Goal: Task Accomplishment & Management: Complete application form

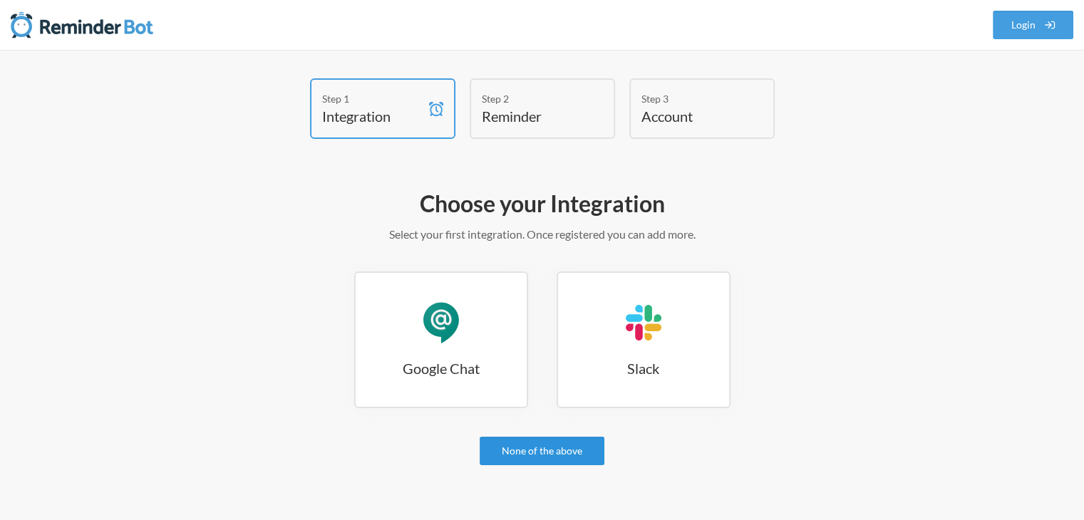
click at [542, 450] on link "None of the above" at bounding box center [542, 451] width 125 height 29
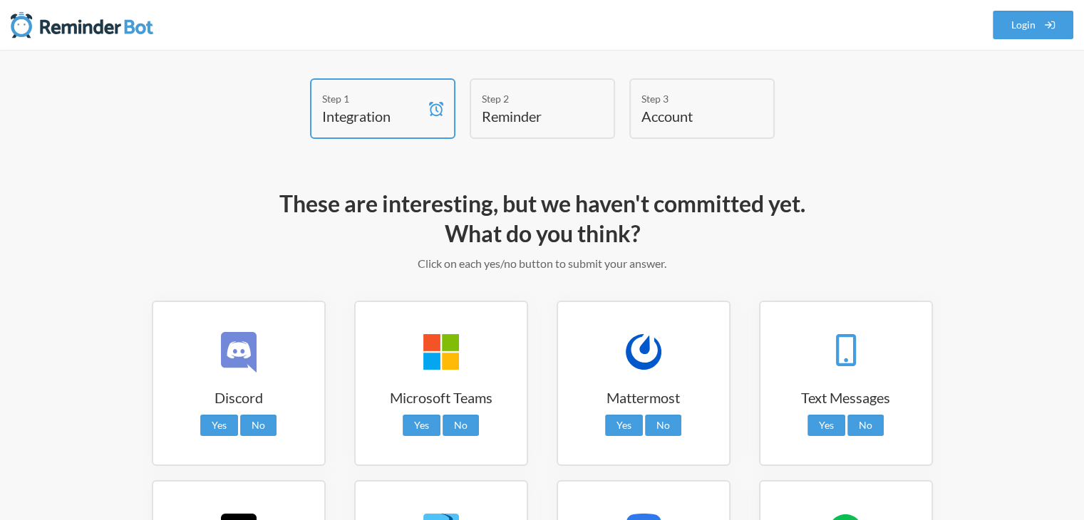
click at [391, 111] on h4 "Integration" at bounding box center [372, 116] width 100 height 20
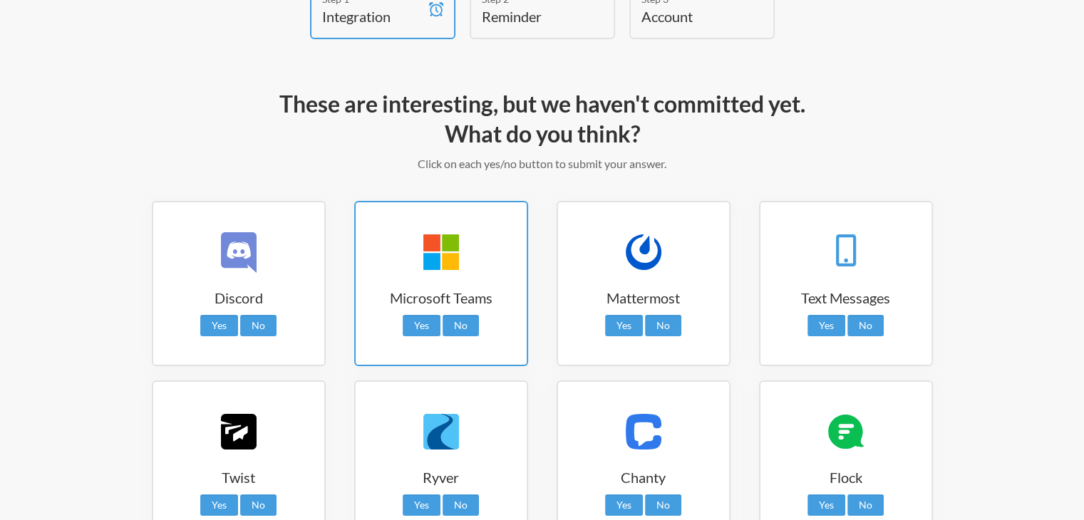
scroll to position [265, 0]
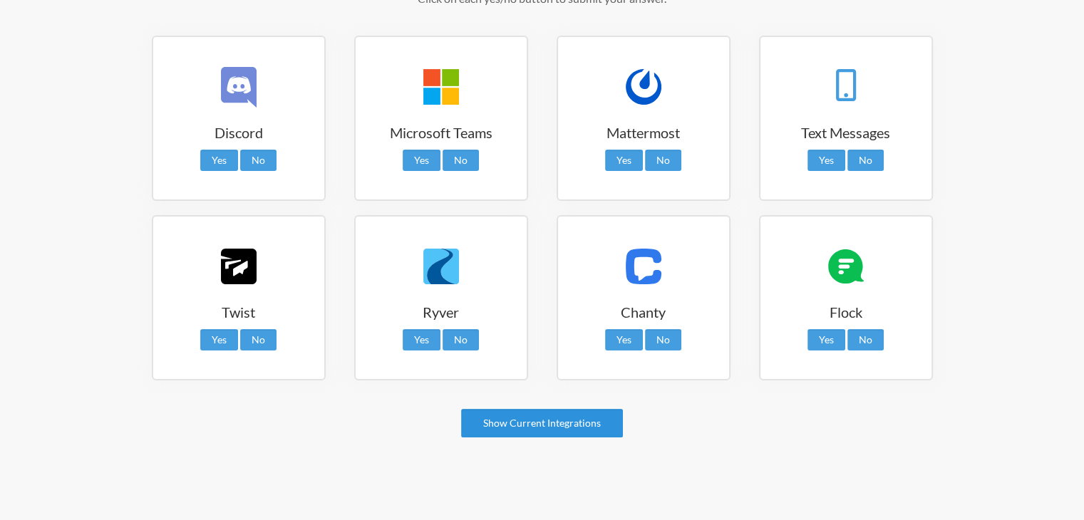
click at [535, 428] on link "Show Current Integrations" at bounding box center [542, 423] width 162 height 29
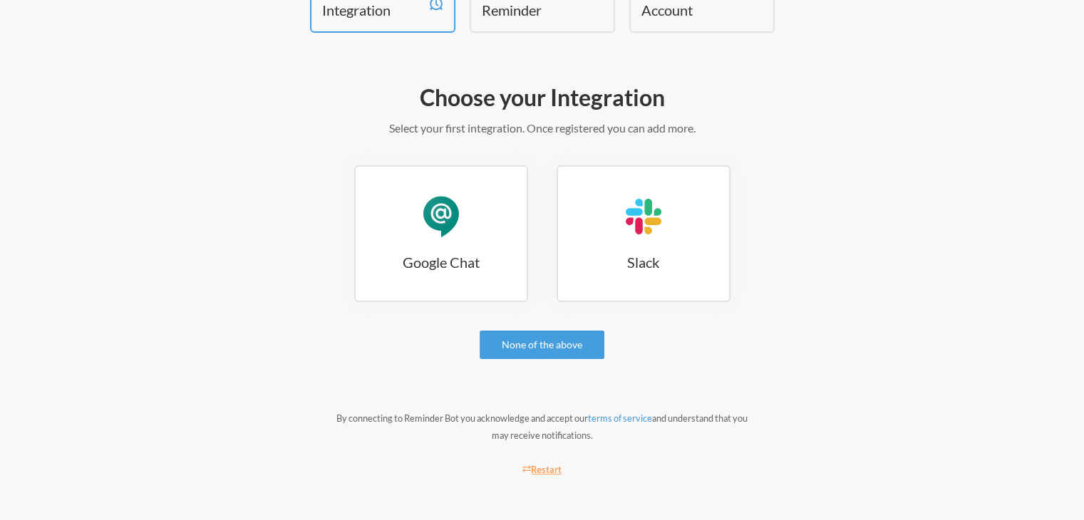
scroll to position [105, 0]
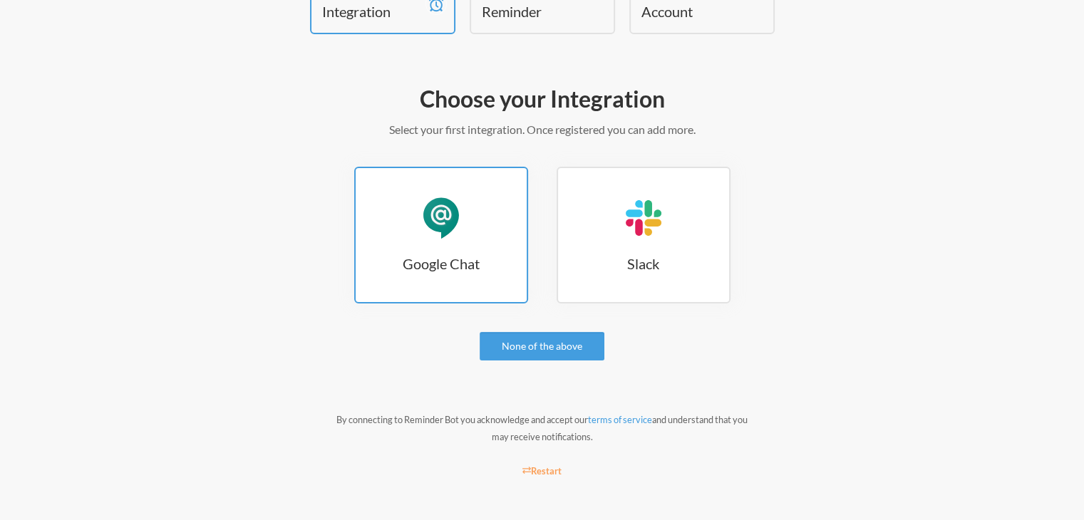
click at [489, 289] on link "Google Chat Google Chat" at bounding box center [441, 235] width 174 height 137
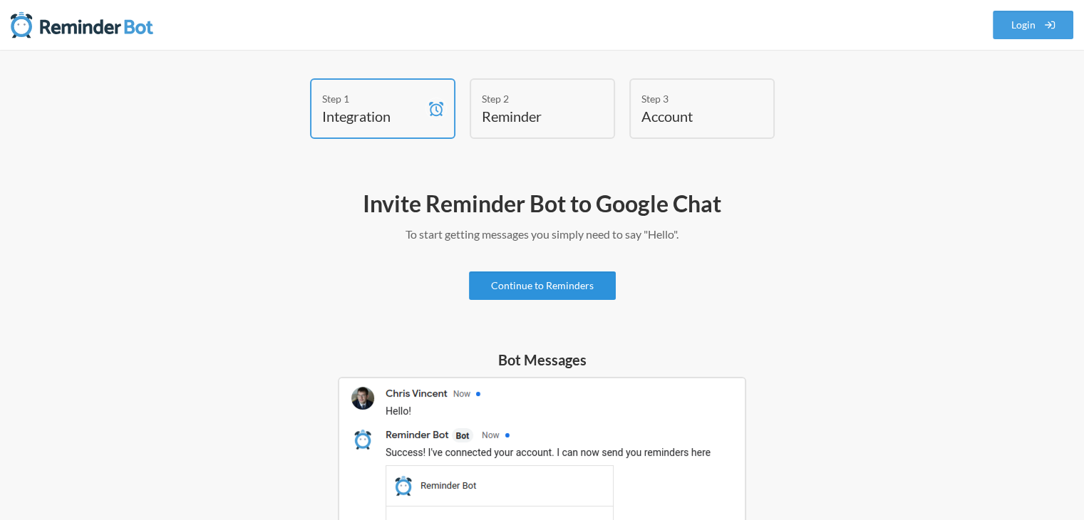
click at [584, 294] on link "Continue to Reminders" at bounding box center [542, 286] width 147 height 29
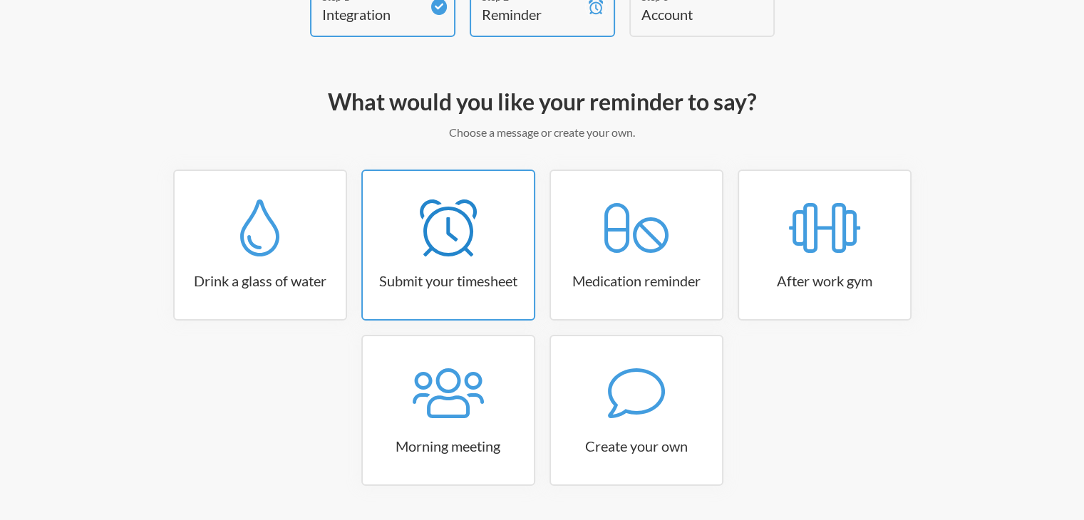
scroll to position [103, 0]
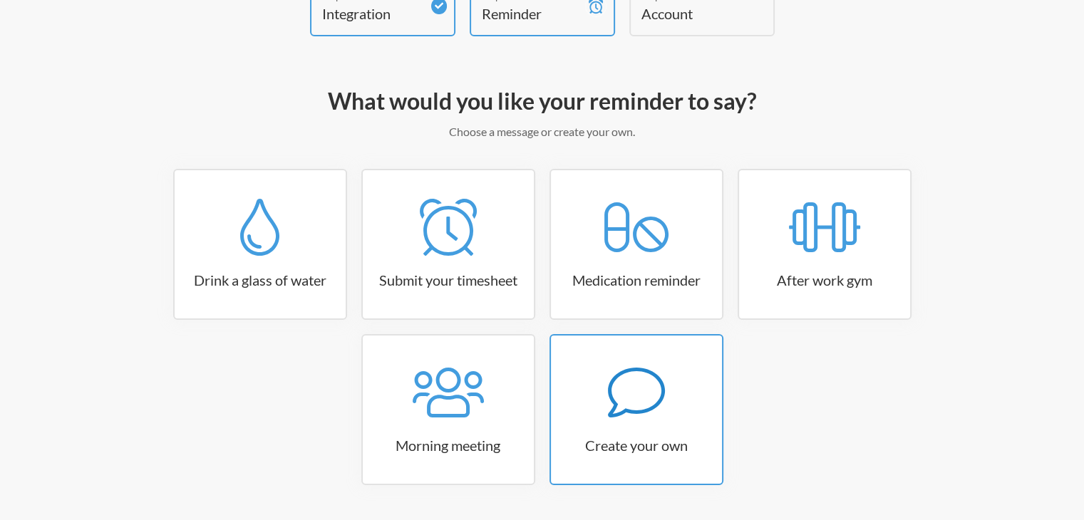
click at [556, 397] on div at bounding box center [636, 392] width 171 height 57
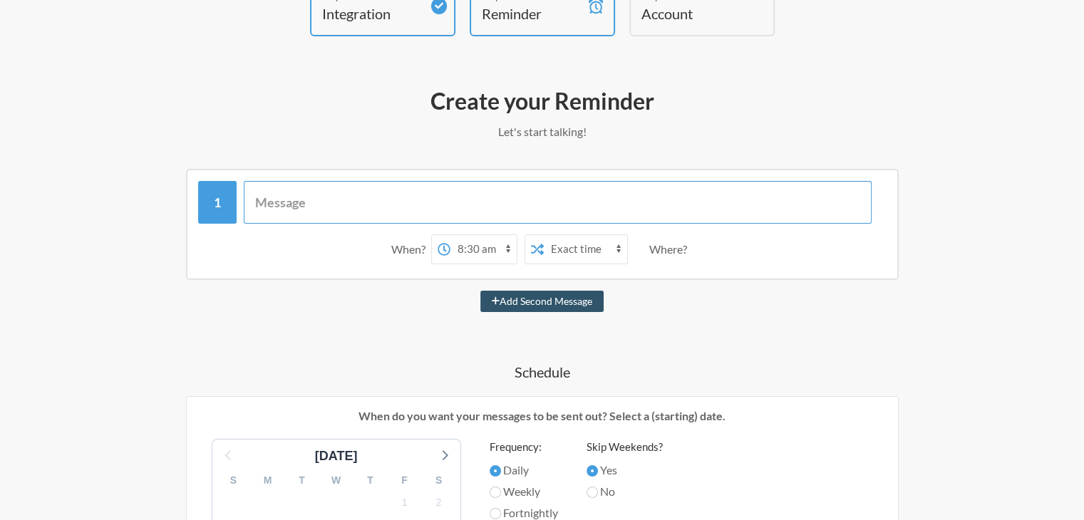
click at [283, 200] on input "text" at bounding box center [558, 202] width 628 height 43
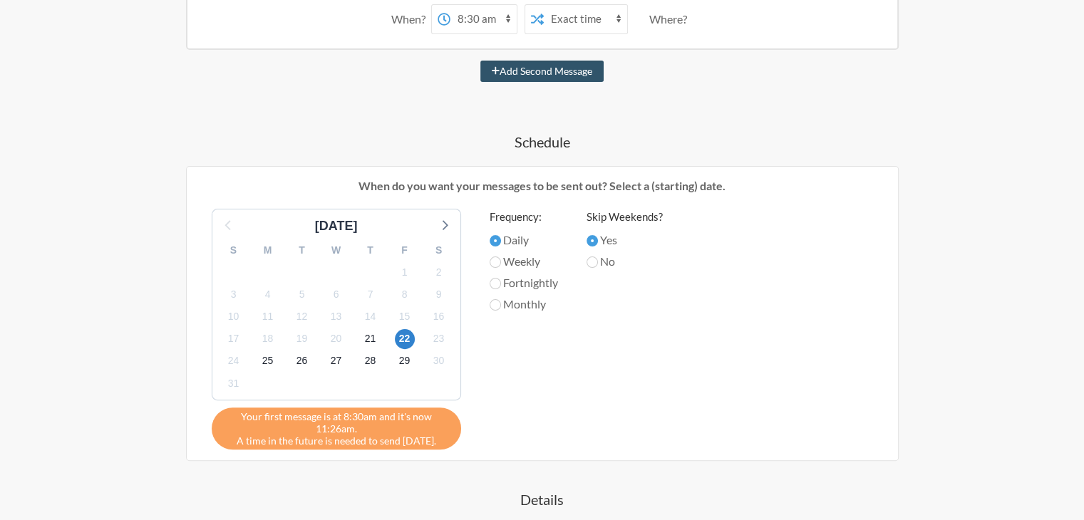
scroll to position [334, 0]
click at [366, 334] on span "21" at bounding box center [371, 339] width 20 height 20
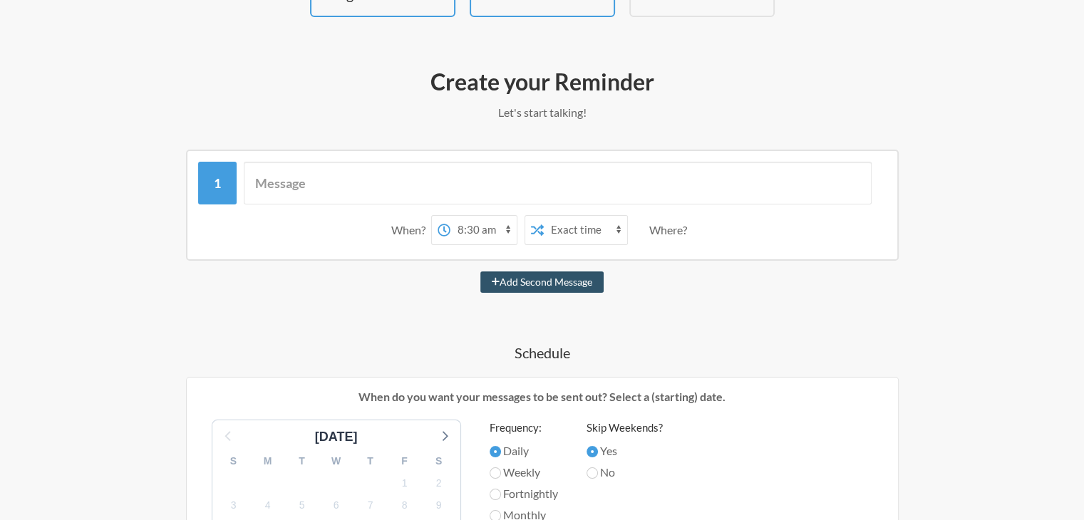
scroll to position [121, 0]
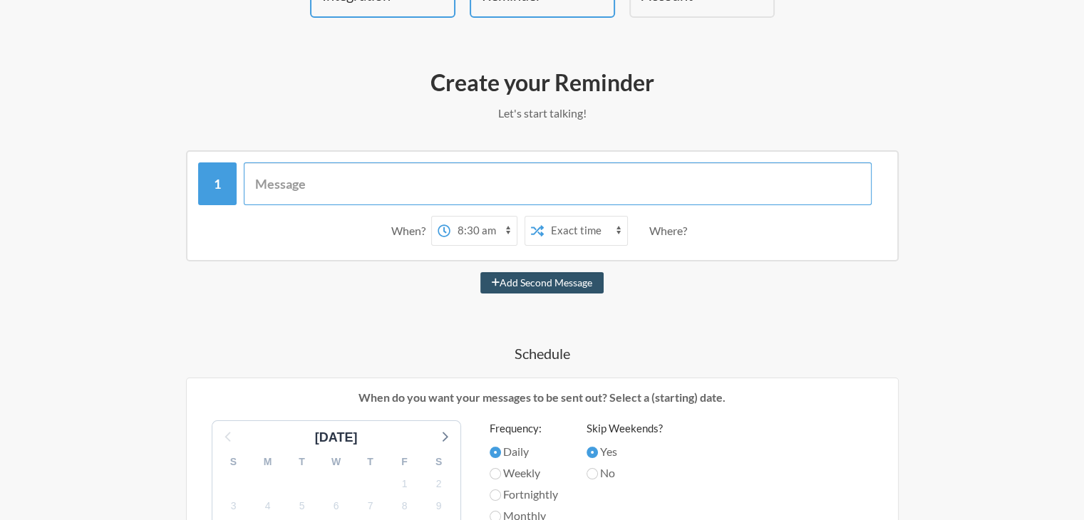
click at [289, 177] on input "text" at bounding box center [558, 183] width 628 height 43
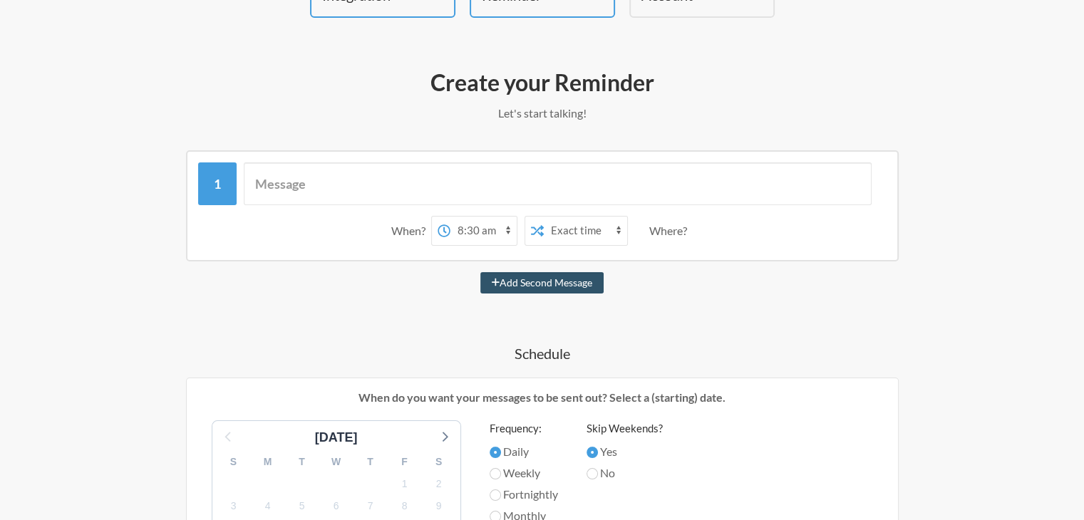
click at [483, 231] on select "12:00 am 12:15 am 12:30 am 12:45 am 1:00 am 1:15 am 1:30 am 1:45 am 2:00 am 2:1…" at bounding box center [483, 231] width 66 height 29
select select "13:00:00"
click at [450, 217] on select "12:00 am 12:15 am 12:30 am 12:45 am 1:00 am 1:15 am 1:30 am 1:45 am 2:00 am 2:1…" at bounding box center [483, 231] width 66 height 29
click at [550, 226] on select "Exact time Random time" at bounding box center [585, 231] width 83 height 29
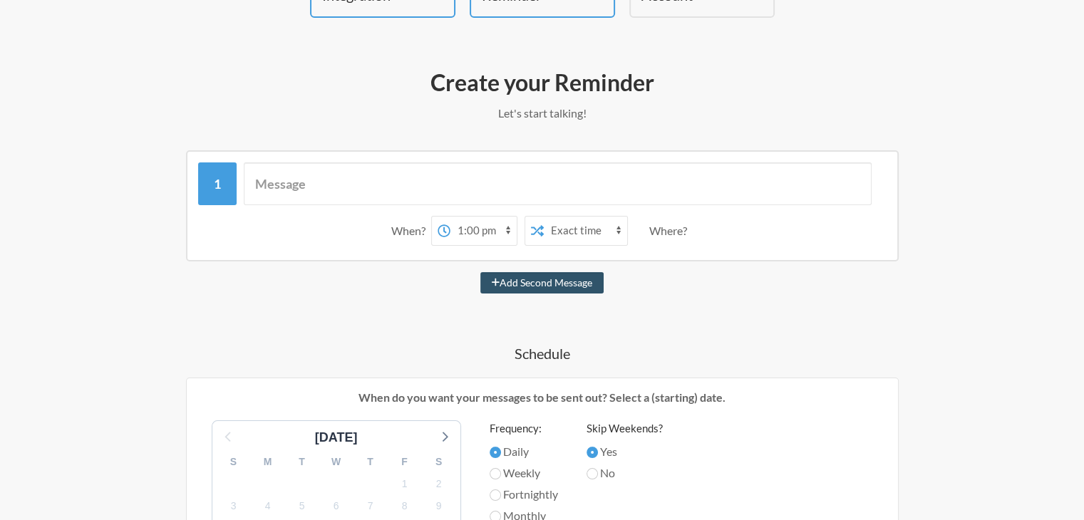
click at [667, 233] on div "Where?" at bounding box center [670, 231] width 43 height 30
click at [409, 226] on div "When?" at bounding box center [411, 231] width 40 height 30
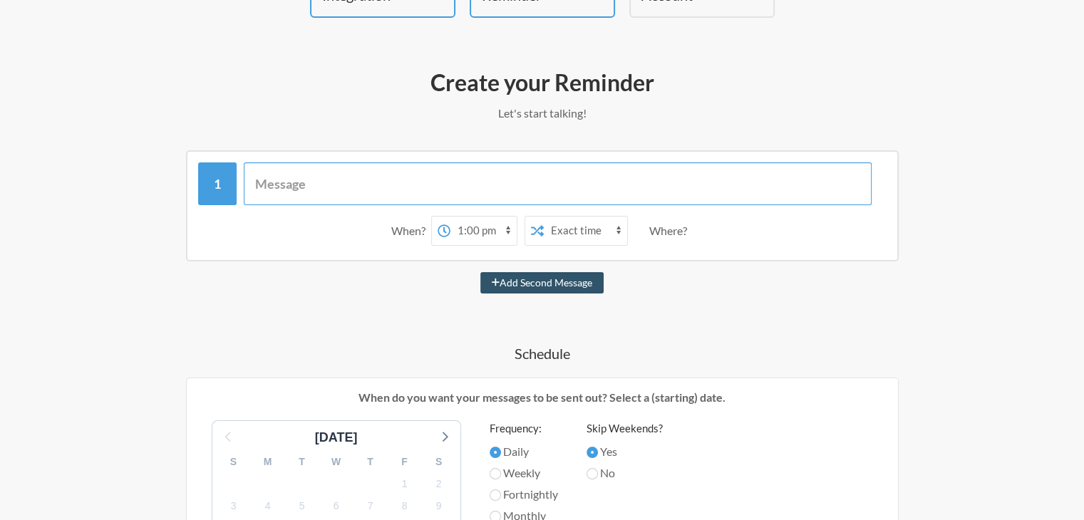
click at [361, 191] on input "text" at bounding box center [558, 183] width 628 height 43
click at [343, 192] on input "text" at bounding box center [558, 183] width 628 height 43
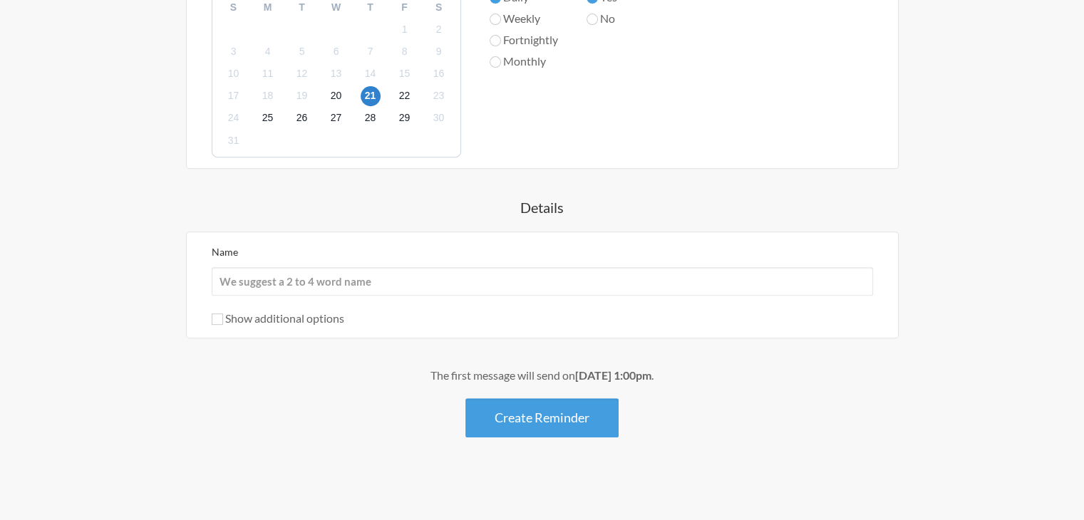
scroll to position [576, 0]
type input "Spur Onboarding need to discuss with Client"
click at [455, 282] on input "Name" at bounding box center [542, 281] width 661 height 29
click at [500, 415] on button "Create Reminder" at bounding box center [541, 417] width 153 height 39
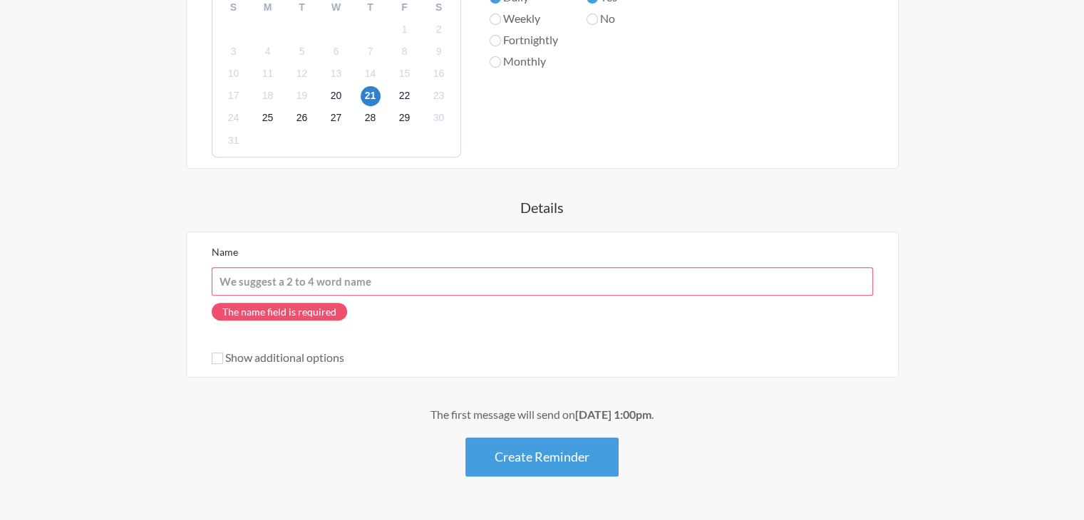
scroll to position [378, 0]
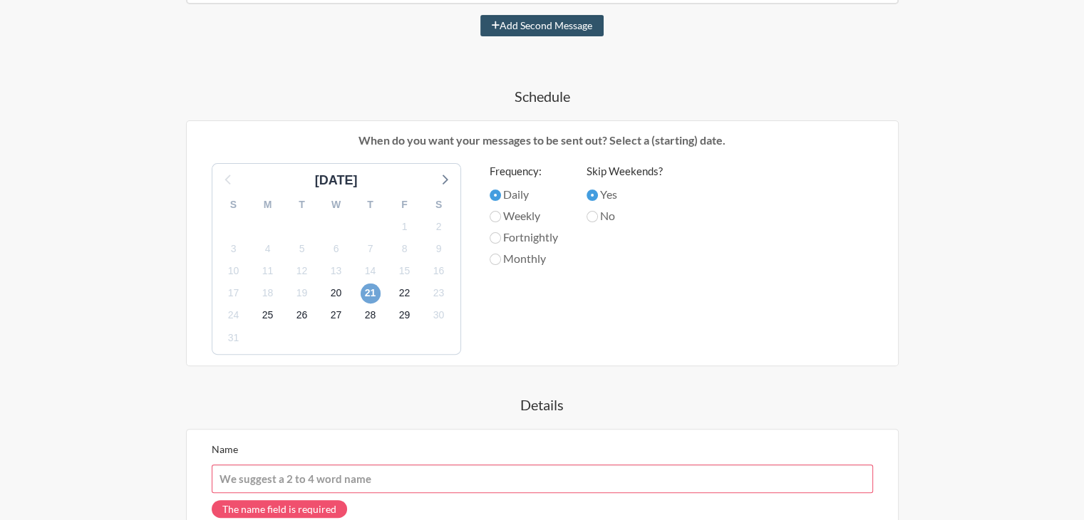
click at [372, 292] on span "21" at bounding box center [371, 294] width 20 height 20
click at [342, 292] on span "20" at bounding box center [336, 294] width 20 height 20
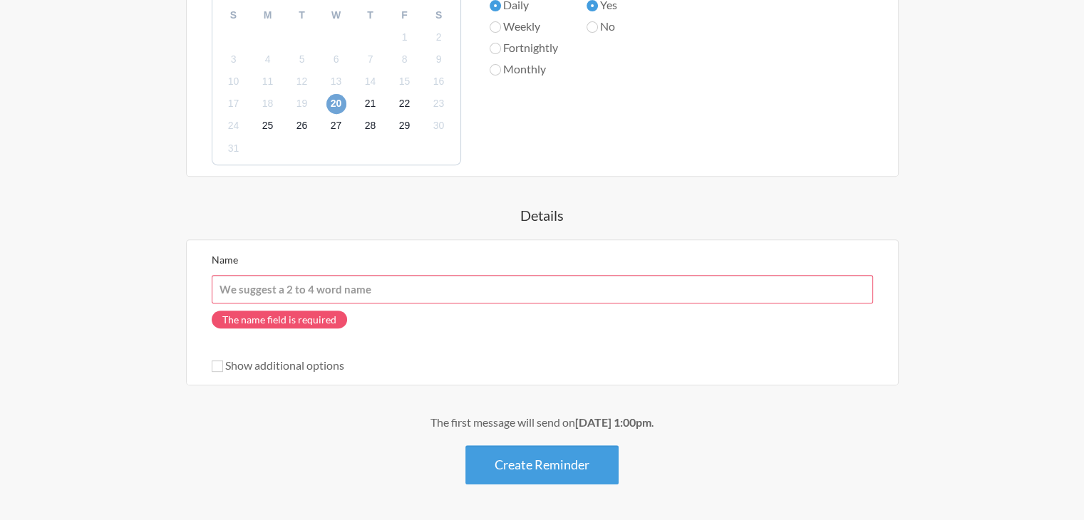
scroll to position [569, 0]
click at [304, 287] on input "Name" at bounding box center [542, 288] width 661 height 29
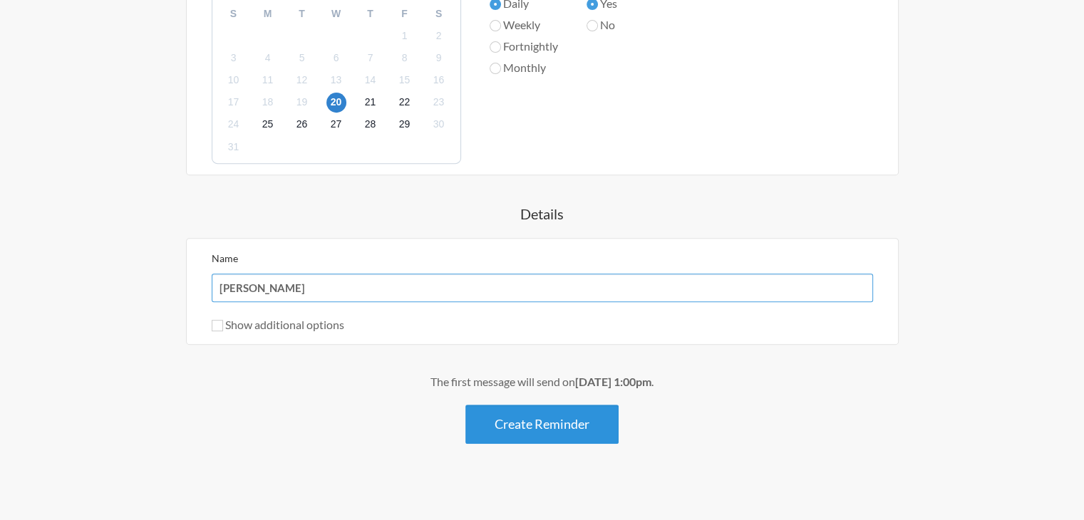
type input "[PERSON_NAME]"
click at [493, 406] on button "Create Reminder" at bounding box center [541, 424] width 153 height 39
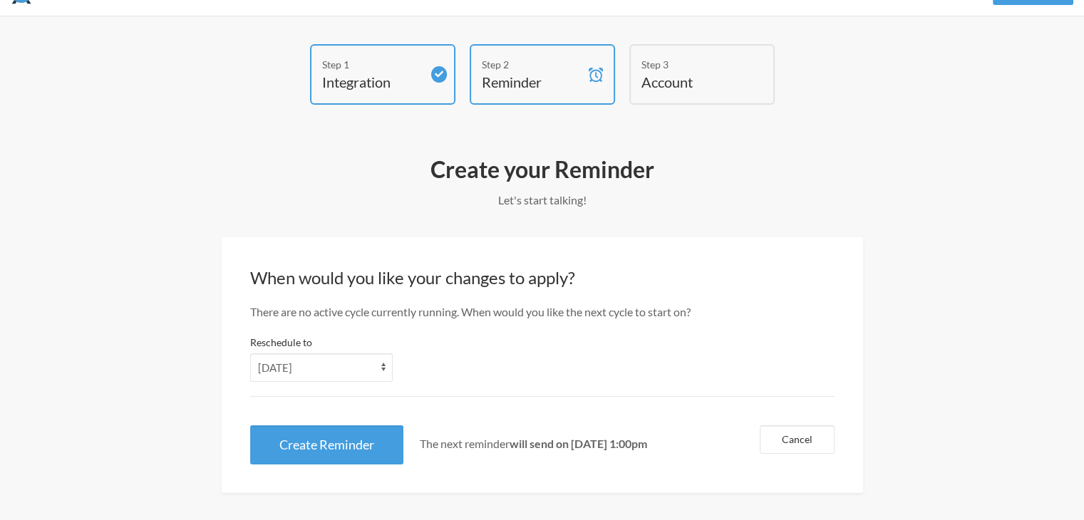
scroll to position [42, 0]
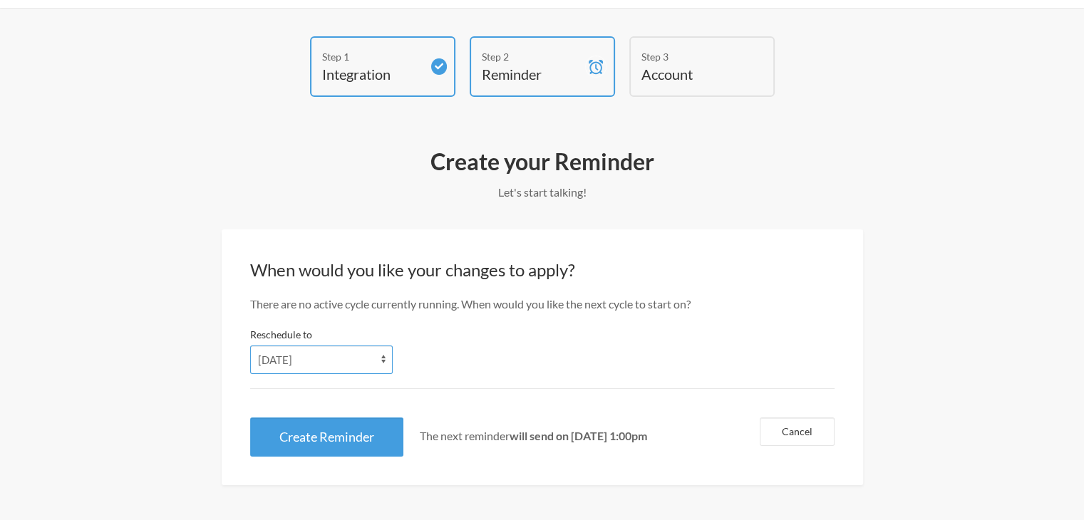
click at [362, 354] on select "Thursday Friday Saturday Sunday Monday Tuesday Wednesday" at bounding box center [321, 360] width 143 height 29
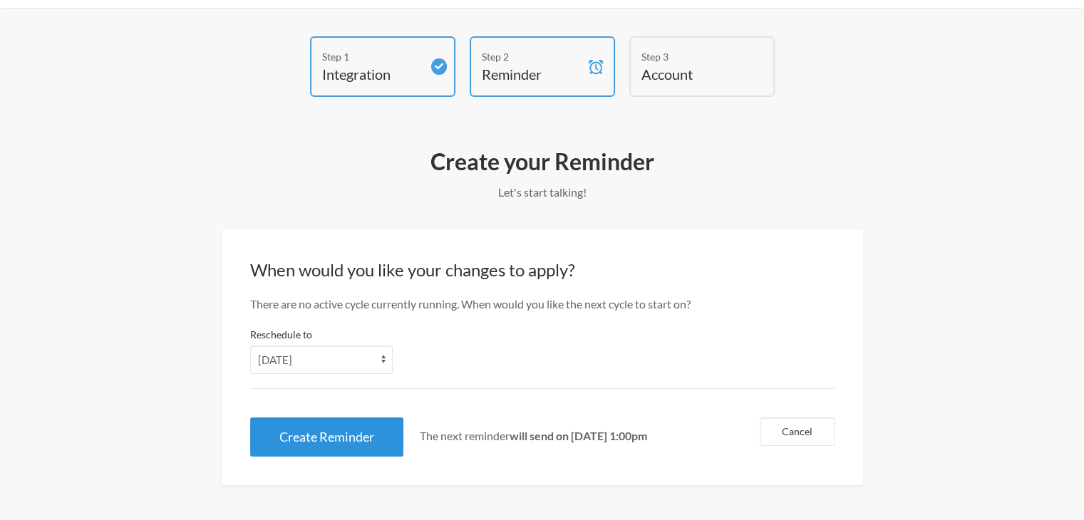
click at [365, 434] on button "Create Reminder" at bounding box center [326, 437] width 153 height 39
click at [378, 434] on button "Create Reminder" at bounding box center [326, 437] width 153 height 39
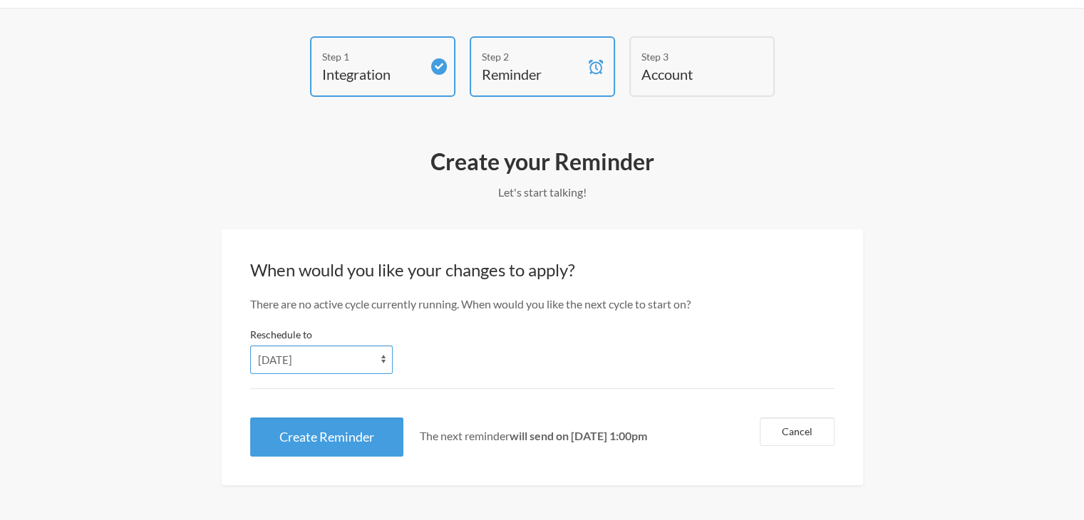
click at [322, 353] on select "Thursday Friday Saturday Sunday Monday Tuesday Wednesday" at bounding box center [321, 360] width 143 height 29
click at [250, 346] on select "Thursday Friday Saturday Sunday Monday Tuesday Wednesday" at bounding box center [321, 360] width 143 height 29
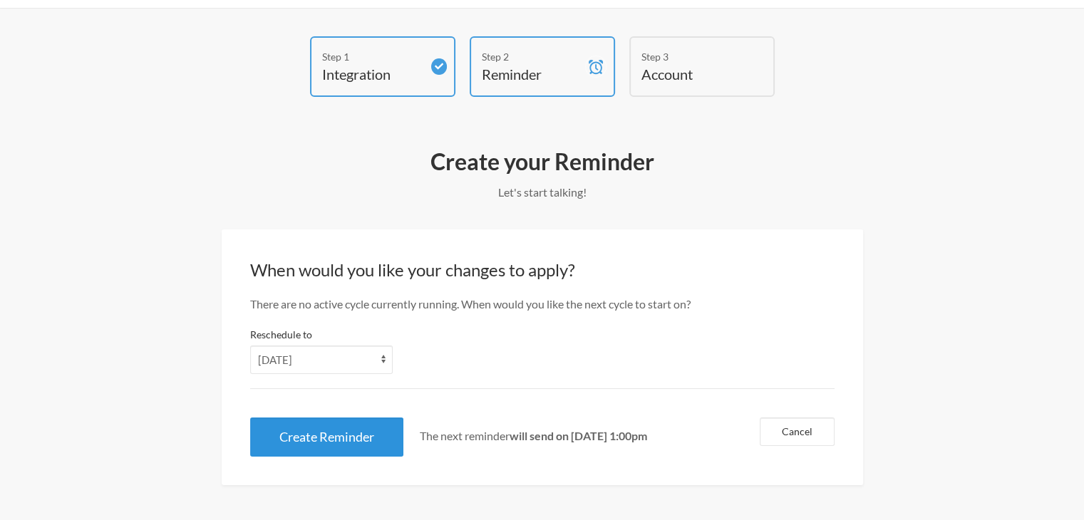
click at [358, 436] on button "Create Reminder" at bounding box center [326, 437] width 153 height 39
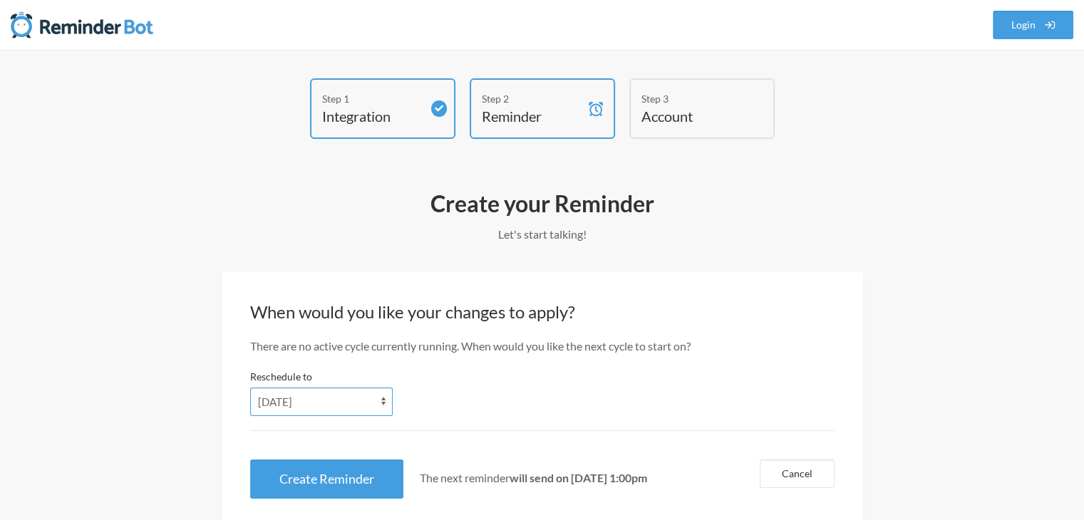
click at [342, 403] on select "Thursday Friday Saturday Sunday Monday Tuesday Wednesday" at bounding box center [321, 402] width 143 height 29
click at [250, 388] on select "Thursday Friday Saturday Sunday Monday Tuesday Wednesday" at bounding box center [321, 402] width 143 height 29
click at [316, 406] on select "Thursday Friday Saturday Sunday Monday Tuesday Wednesday" at bounding box center [321, 402] width 143 height 29
click at [250, 388] on select "Thursday Friday Saturday Sunday Monday Tuesday Wednesday" at bounding box center [321, 402] width 143 height 29
select select "2025-08-21"
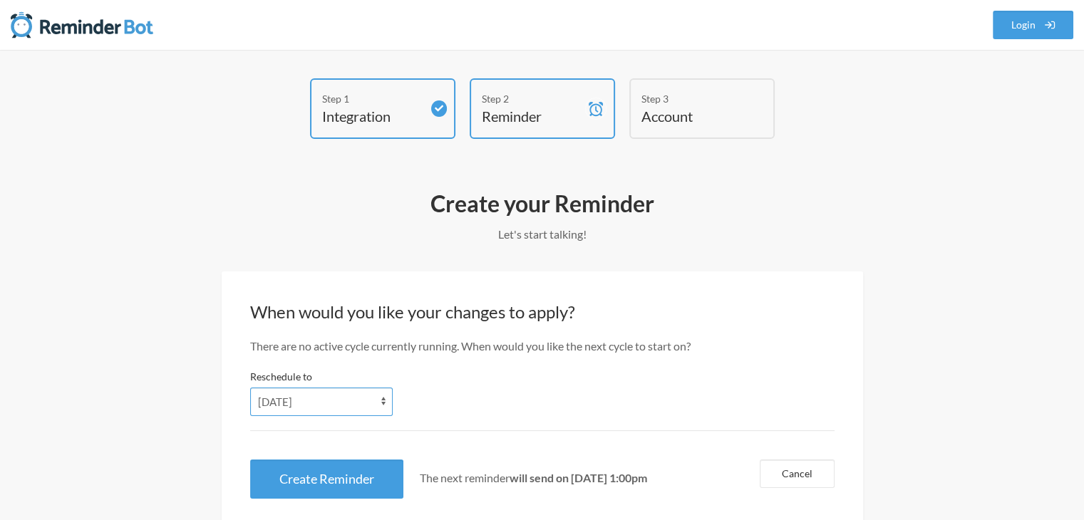
scroll to position [42, 0]
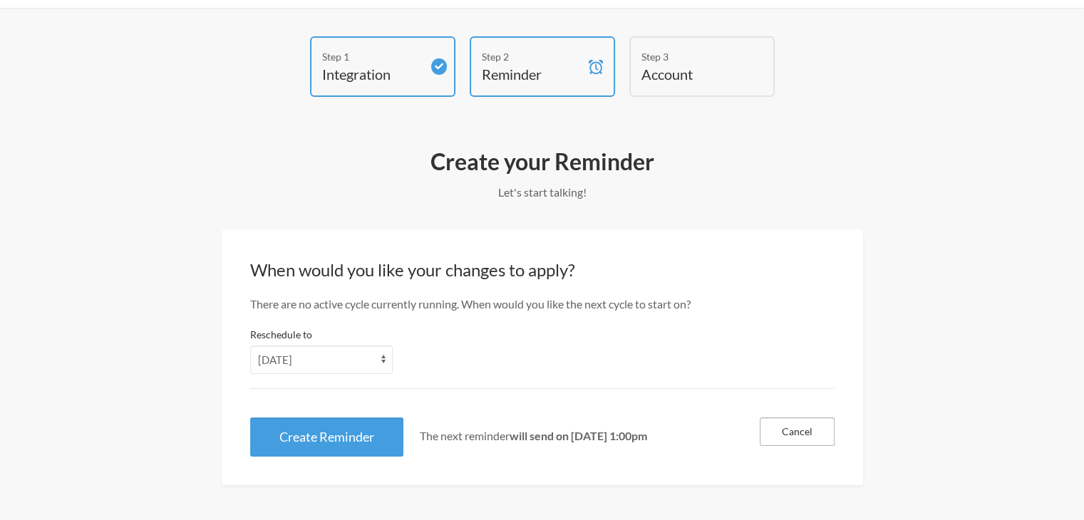
click at [775, 432] on button "Cancel" at bounding box center [797, 432] width 75 height 29
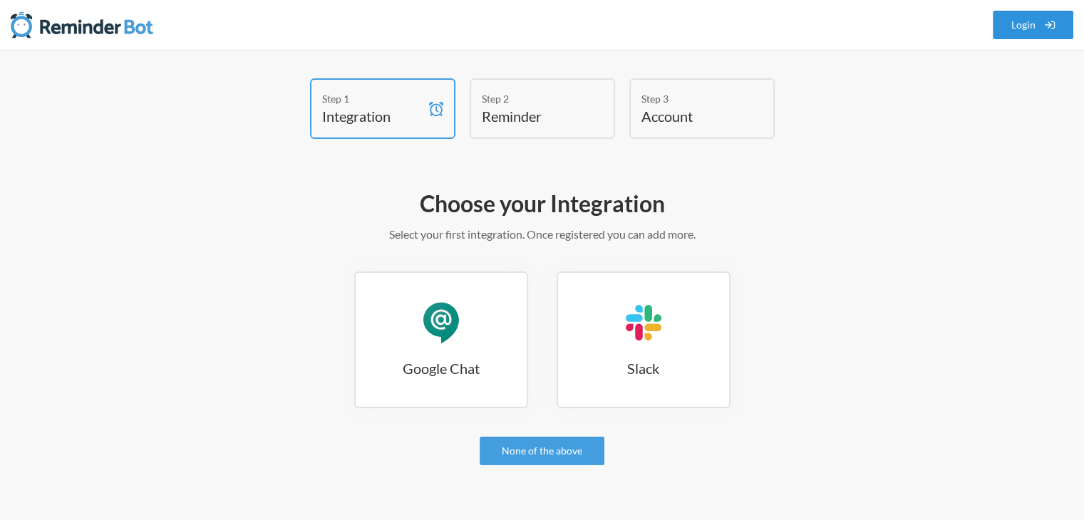
click at [1012, 23] on link "Login" at bounding box center [1033, 25] width 81 height 29
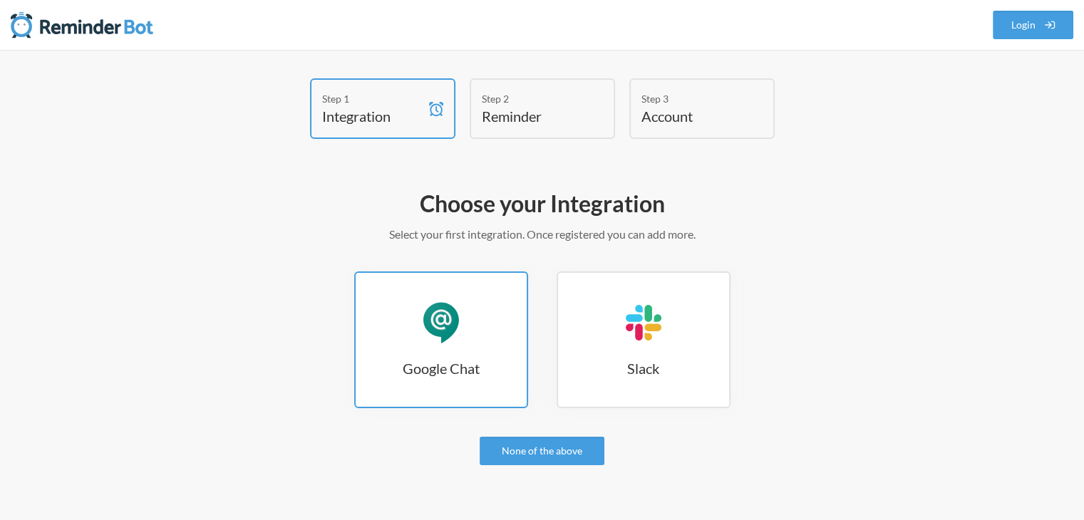
click at [446, 318] on div "Google Chat" at bounding box center [441, 322] width 43 height 43
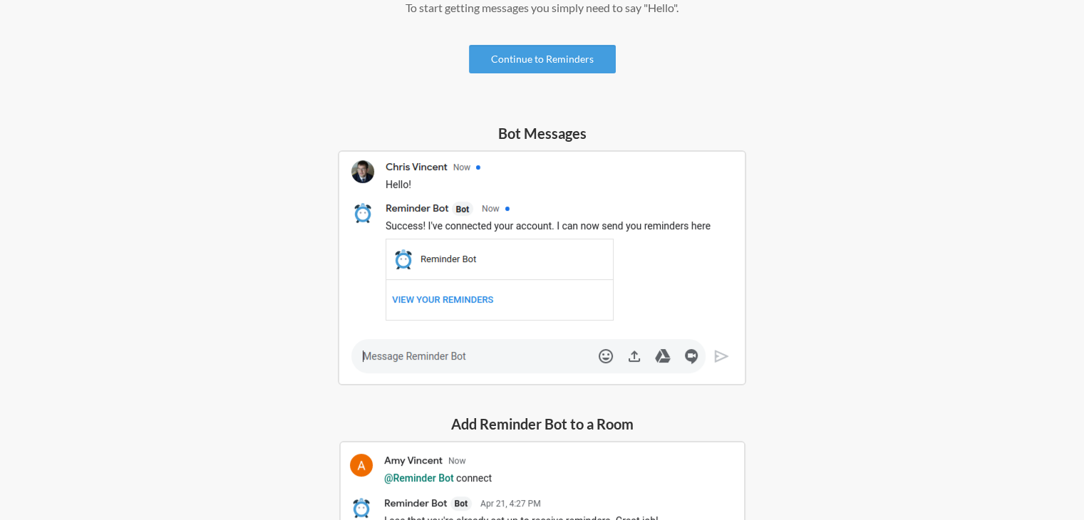
scroll to position [224, 0]
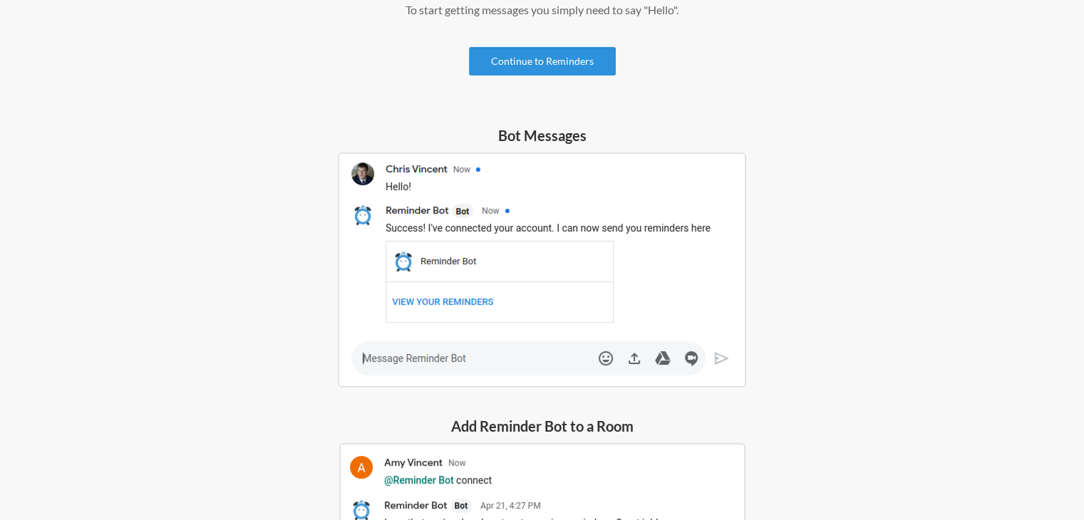
click at [520, 58] on link "Continue to Reminders" at bounding box center [542, 61] width 147 height 29
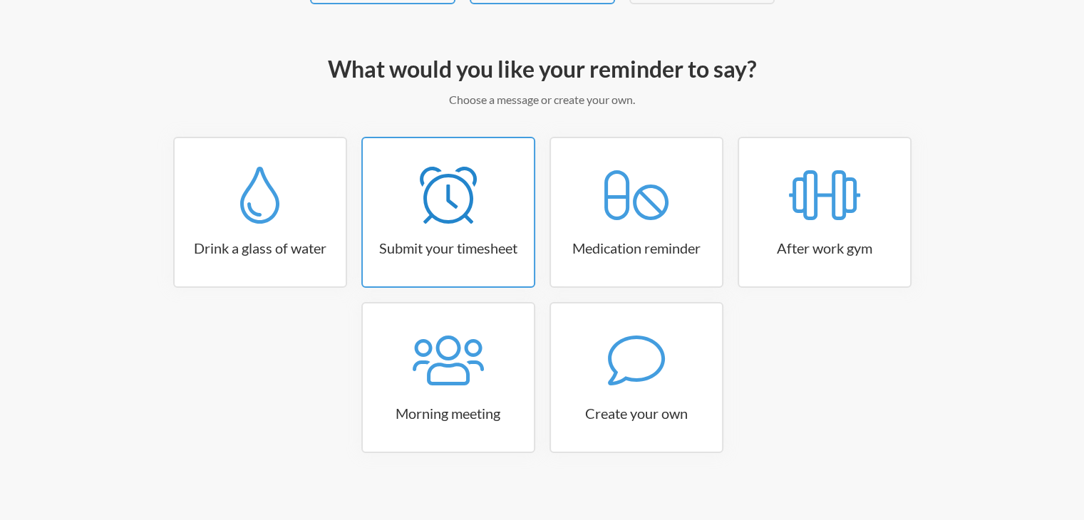
scroll to position [137, 0]
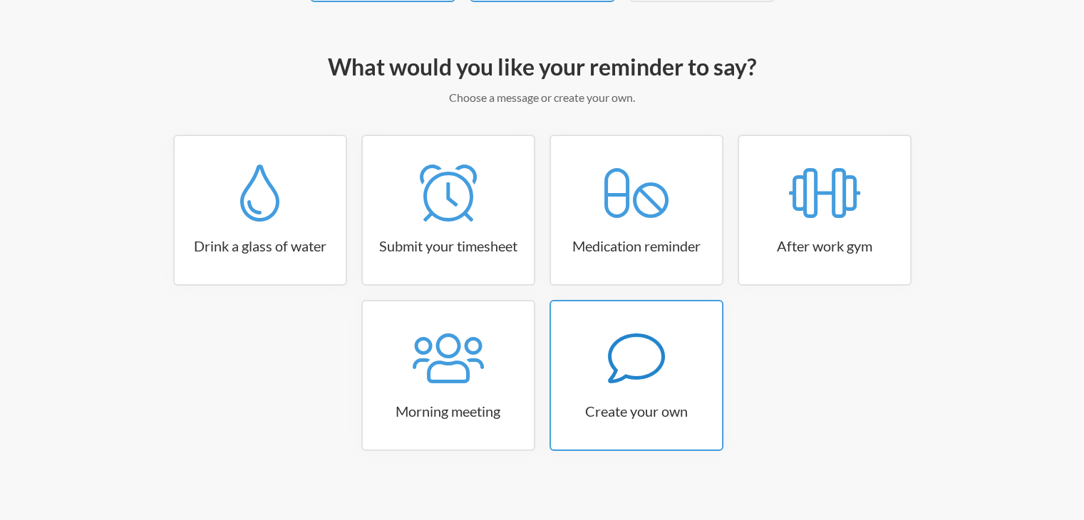
click at [607, 326] on link "Create your own" at bounding box center [636, 375] width 174 height 151
select select "08:30:00"
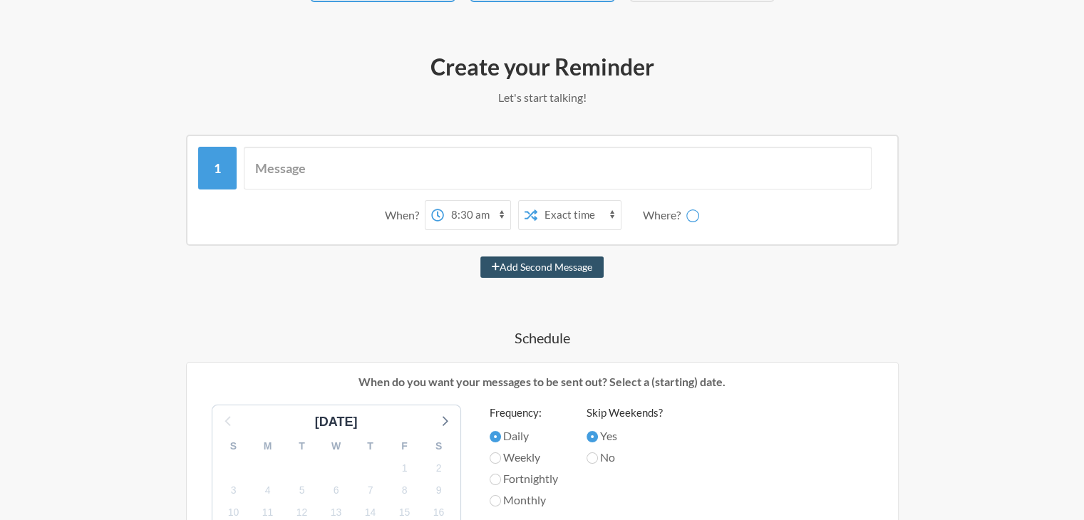
select select "spaces/AAQAtozO50s"
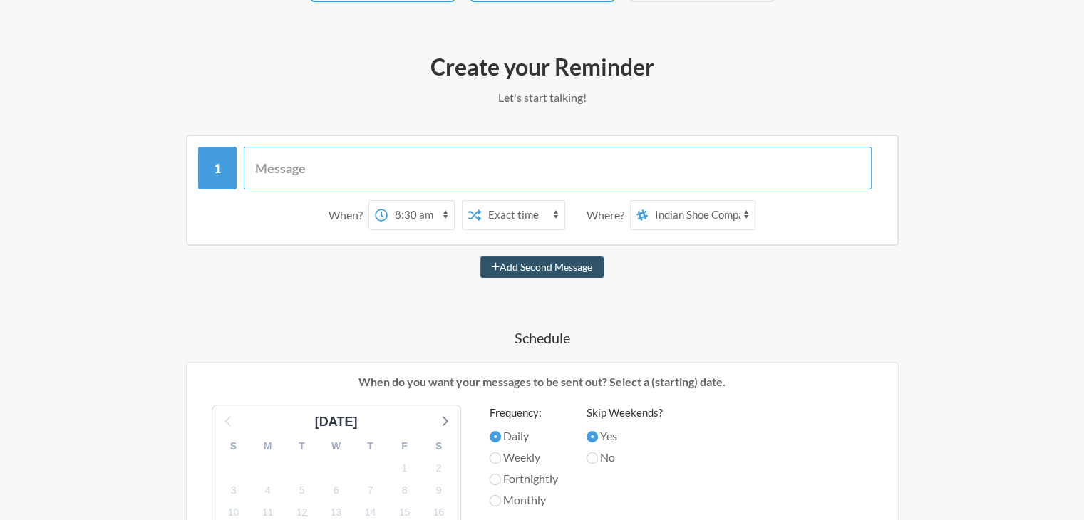
click at [442, 169] on input "text" at bounding box center [558, 168] width 628 height 43
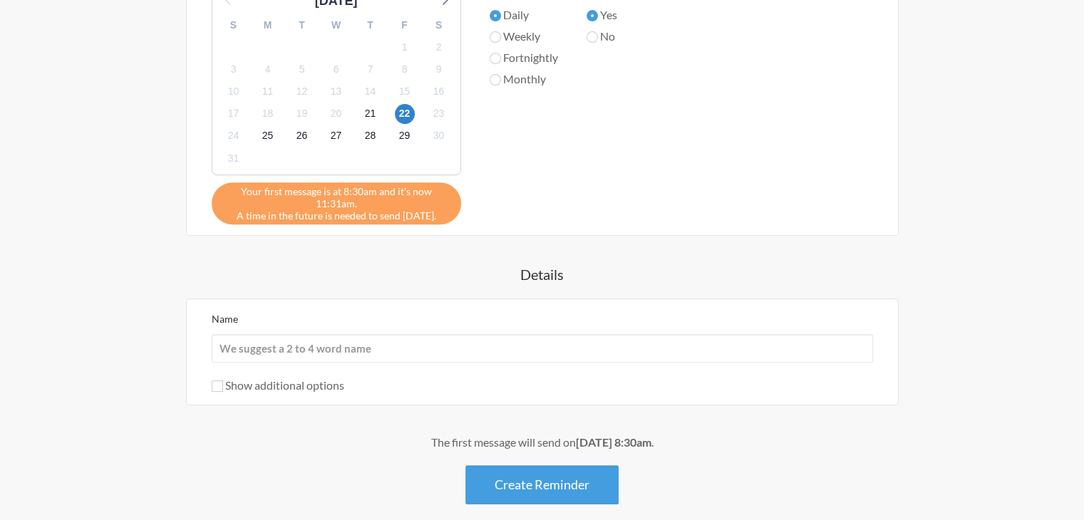
scroll to position [626, 0]
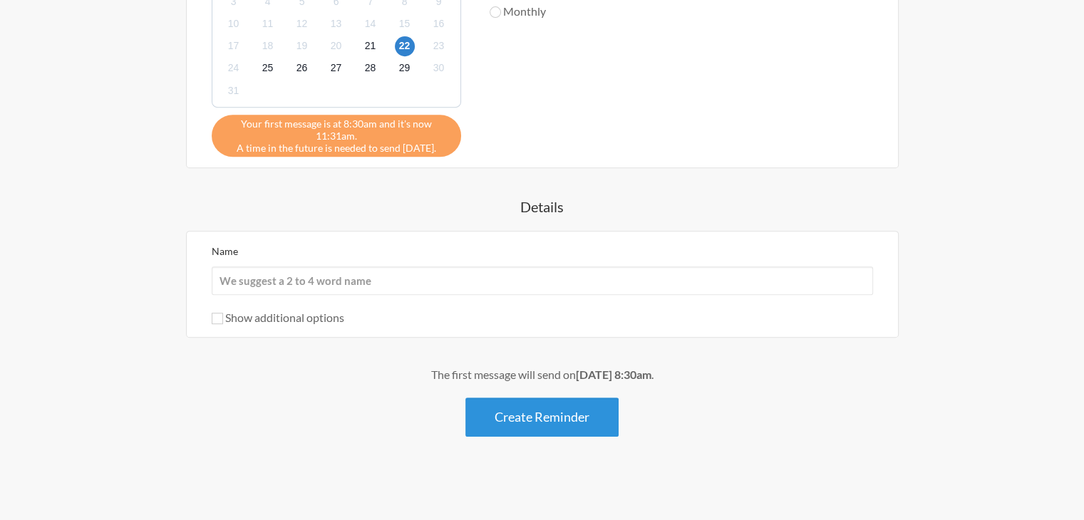
type input "Remainder"
click at [512, 410] on button "Create Reminder" at bounding box center [541, 417] width 153 height 39
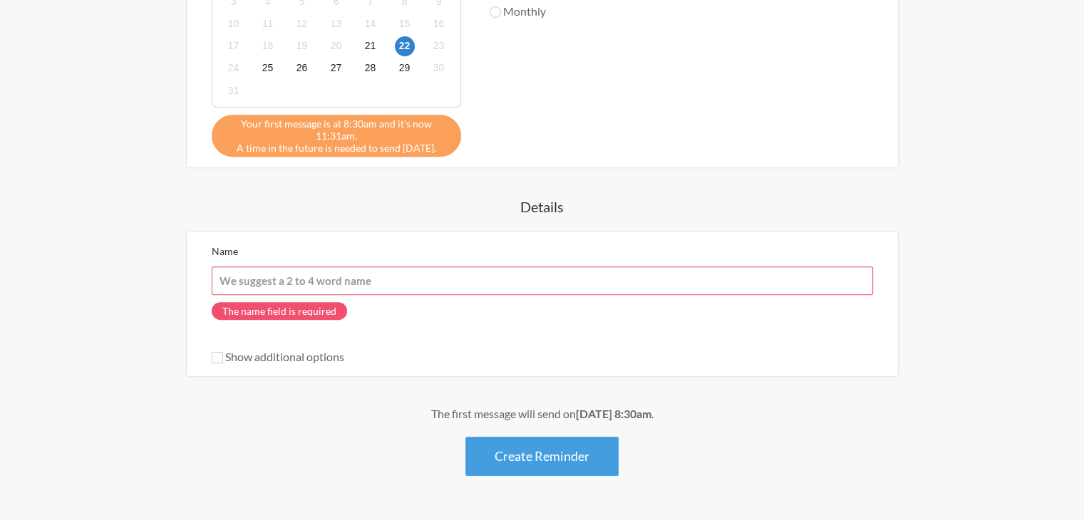
click at [396, 283] on input "Name" at bounding box center [542, 281] width 661 height 29
type input "[PERSON_NAME]"
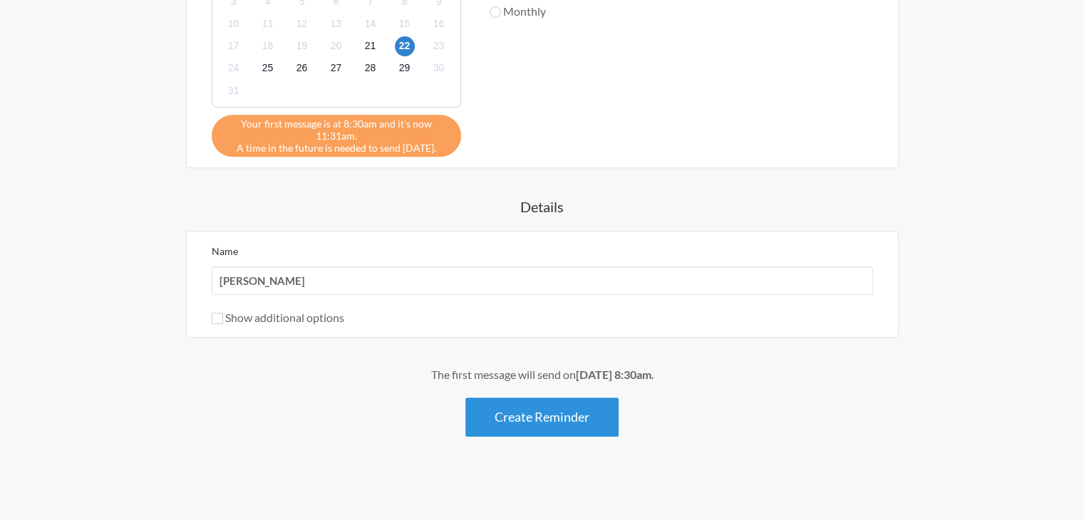
click at [547, 417] on button "Create Reminder" at bounding box center [541, 417] width 153 height 39
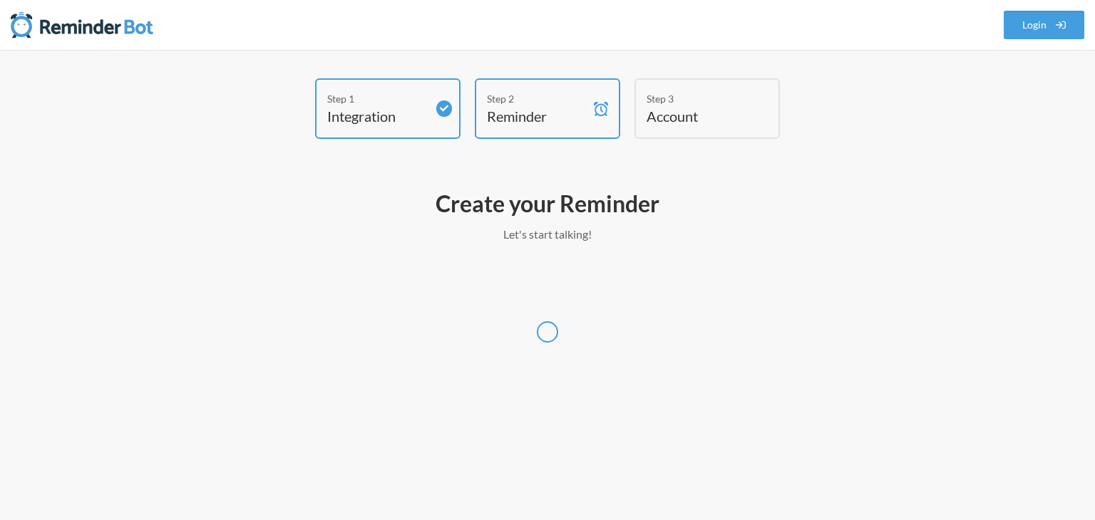
select select "UTC"
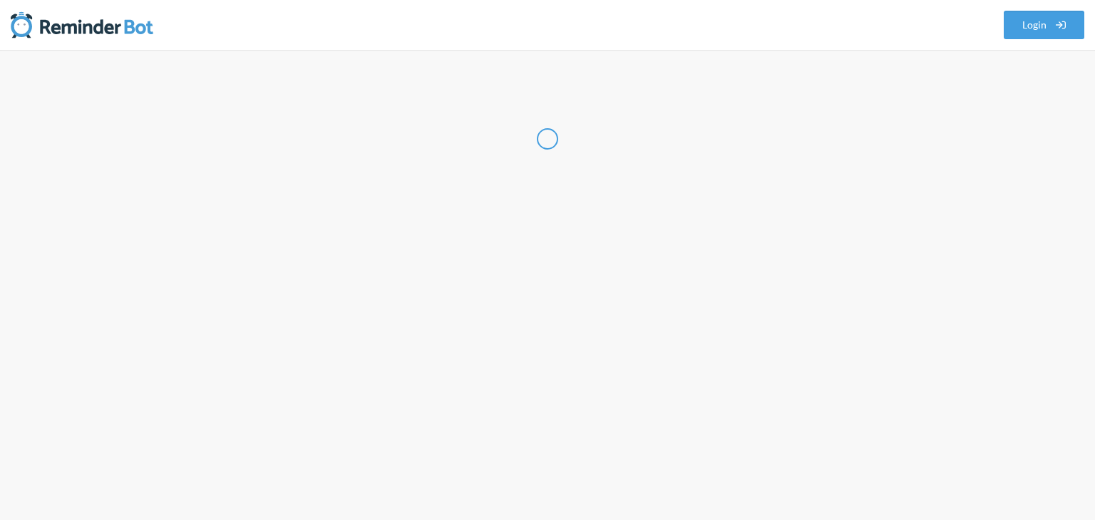
select select "IN"
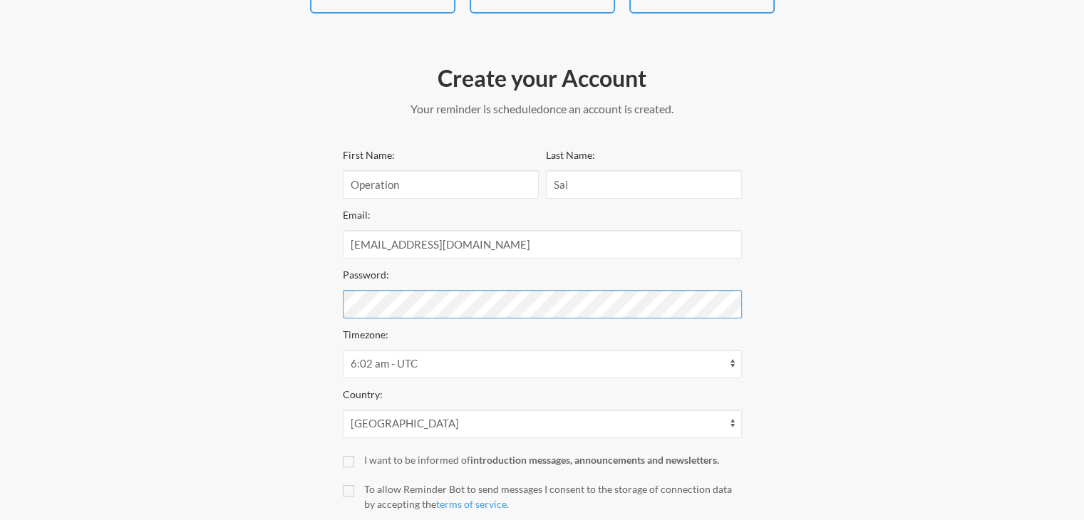
scroll to position [220, 0]
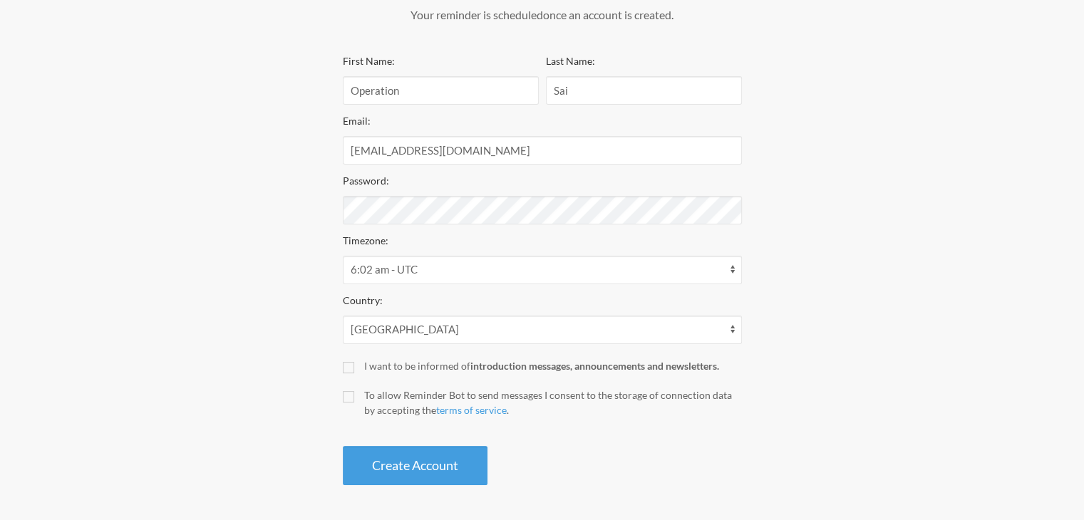
click at [341, 364] on div "Create your Account Your reminder is scheduled and your trial will start once a…" at bounding box center [543, 227] width 428 height 530
click at [344, 366] on input "I want to be informed of introduction messages, announcements and newsletters." at bounding box center [348, 367] width 11 height 11
checkbox input "true"
click at [353, 401] on label "To allow Reminder Bot to send messages I consent to the storage of connection d…" at bounding box center [542, 403] width 399 height 30
click at [353, 401] on input "To allow Reminder Bot to send messages I consent to the storage of connection d…" at bounding box center [348, 396] width 11 height 11
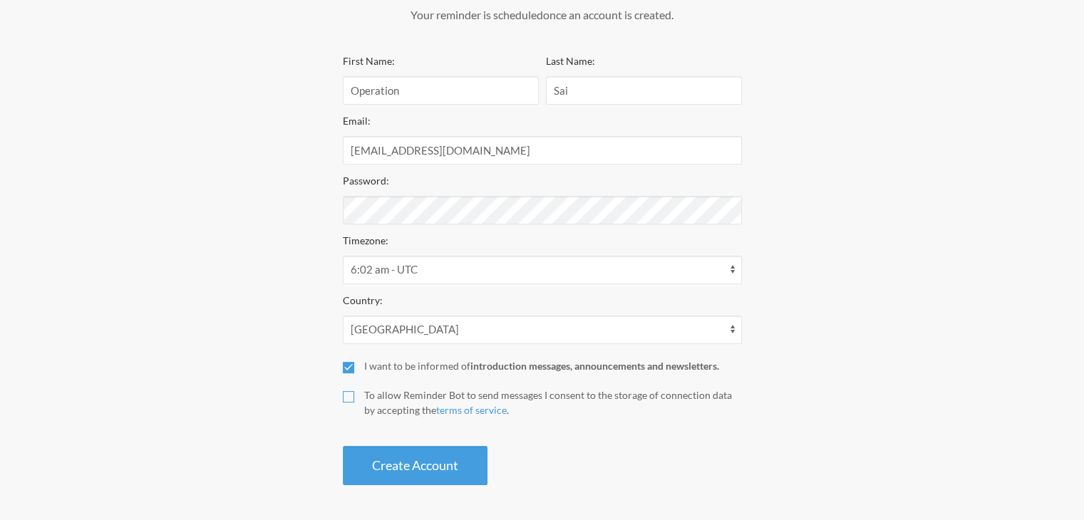
checkbox input "true"
click at [411, 468] on button "Create Account" at bounding box center [415, 465] width 145 height 39
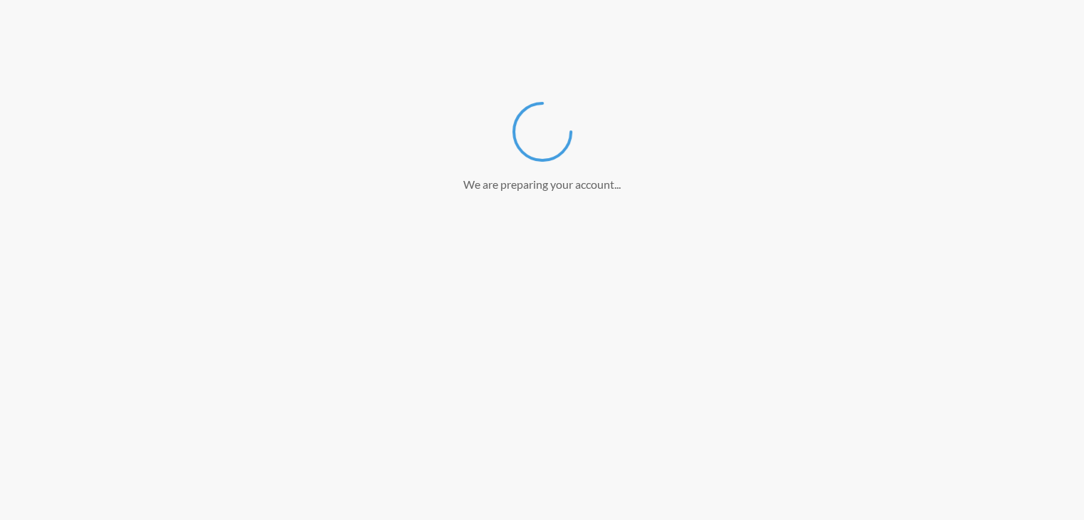
scroll to position [166, 0]
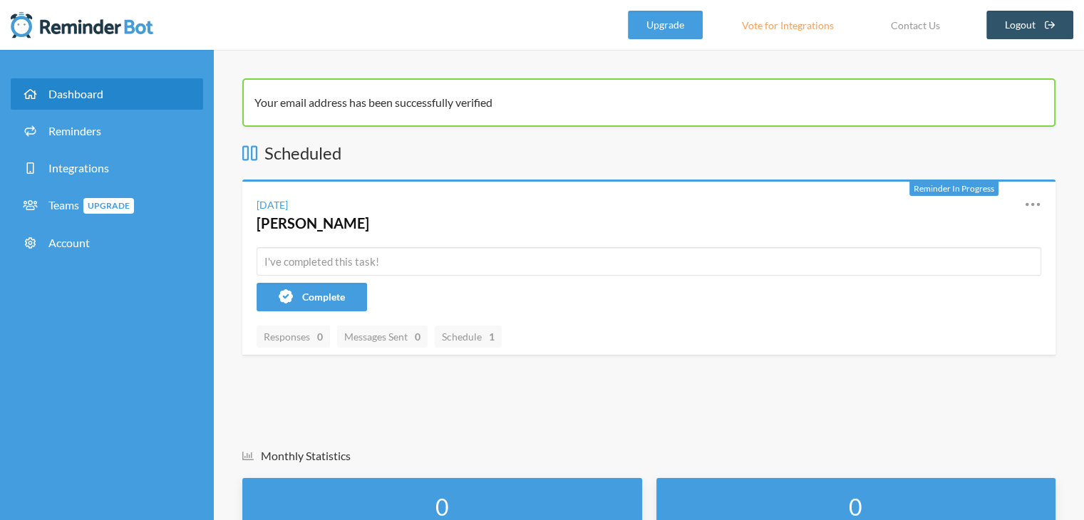
click at [157, 93] on link "Dashboard" at bounding box center [107, 93] width 192 height 31
click at [95, 83] on link "Dashboard" at bounding box center [107, 93] width 192 height 31
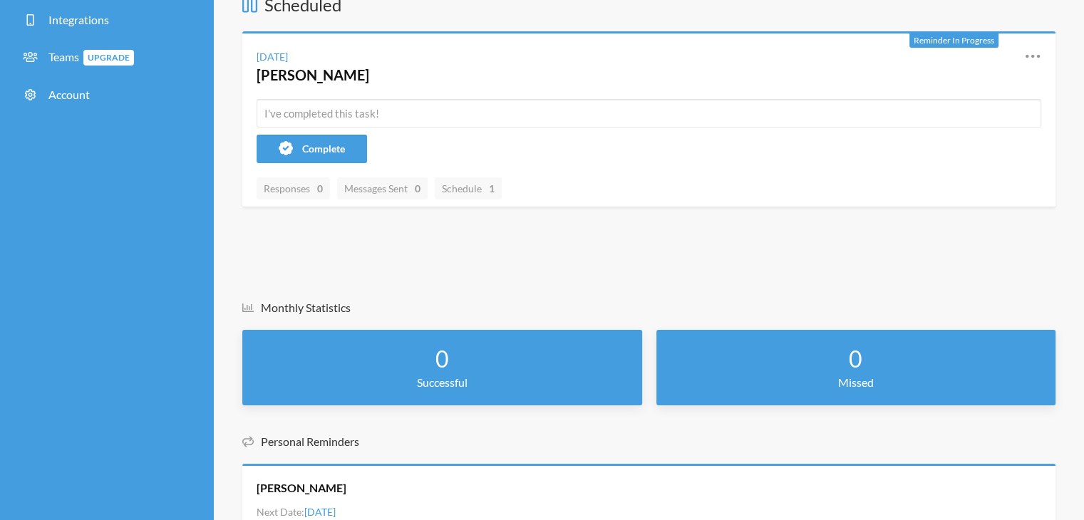
scroll to position [150, 0]
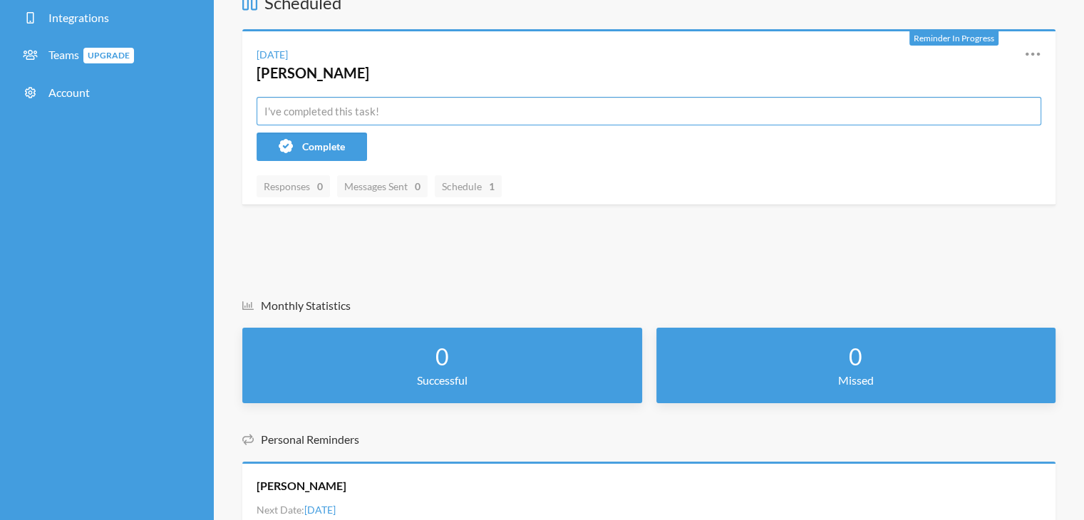
click at [324, 118] on input "text" at bounding box center [649, 111] width 785 height 29
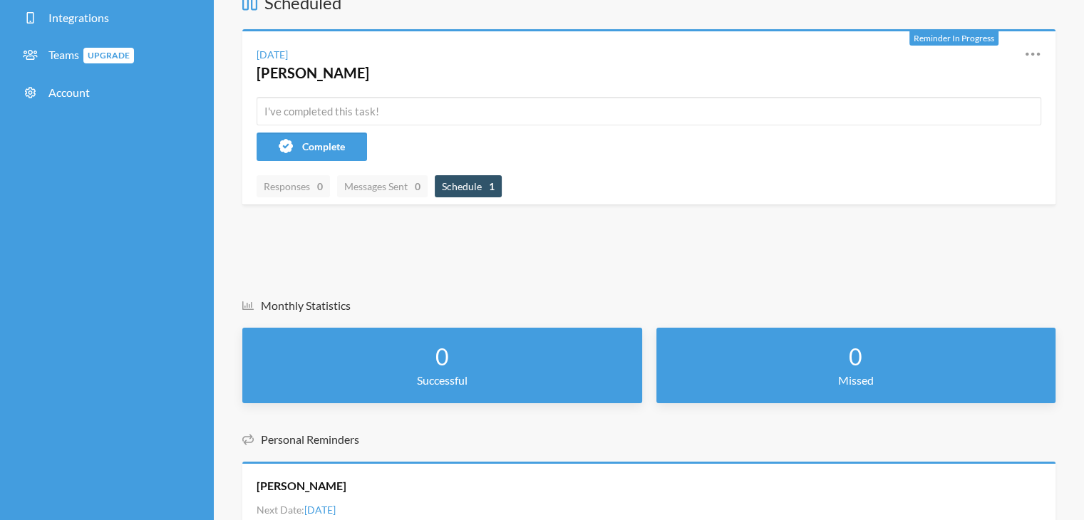
click at [470, 188] on span "Schedule 1" at bounding box center [468, 186] width 53 height 12
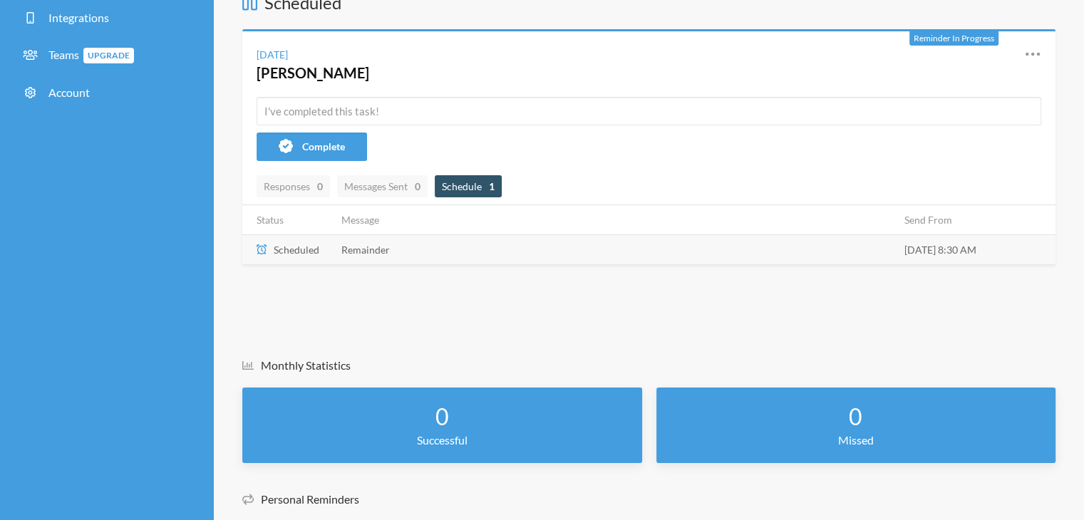
click at [428, 249] on td "Remainder" at bounding box center [614, 249] width 563 height 30
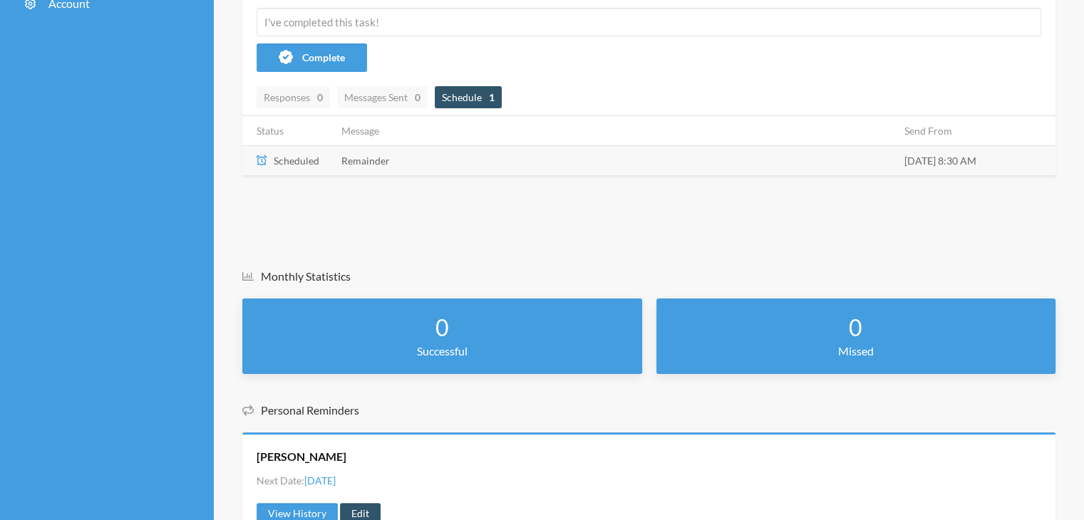
scroll to position [299, 0]
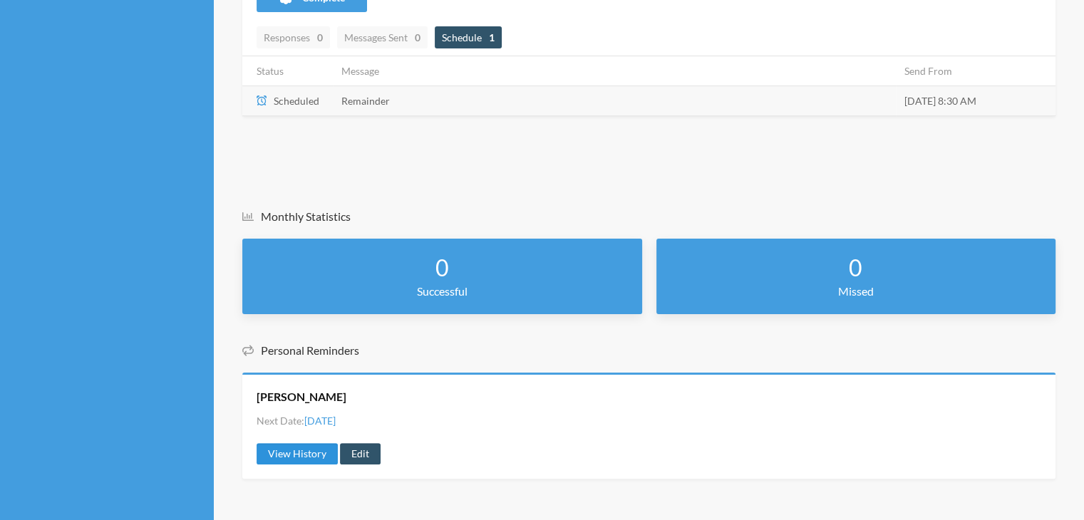
click at [314, 454] on link "View History" at bounding box center [297, 453] width 81 height 21
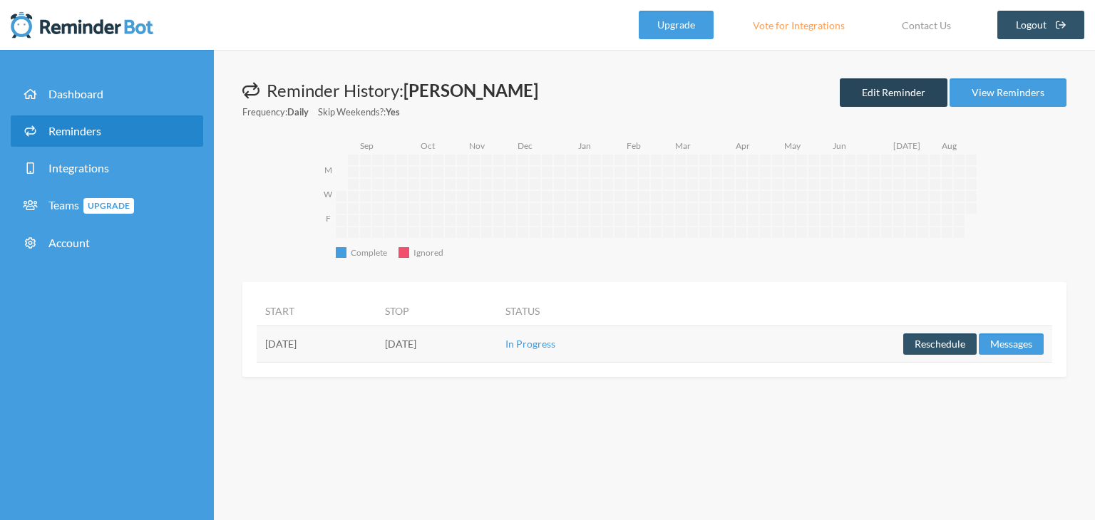
click at [879, 78] on link "Edit Reminder" at bounding box center [894, 92] width 108 height 29
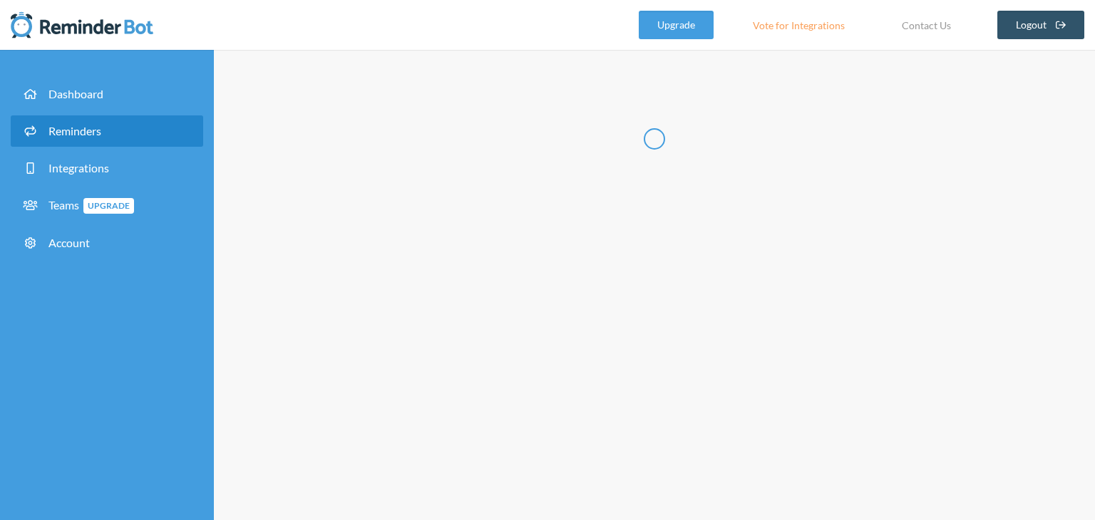
type input "[PERSON_NAME]"
select select "08:30:00"
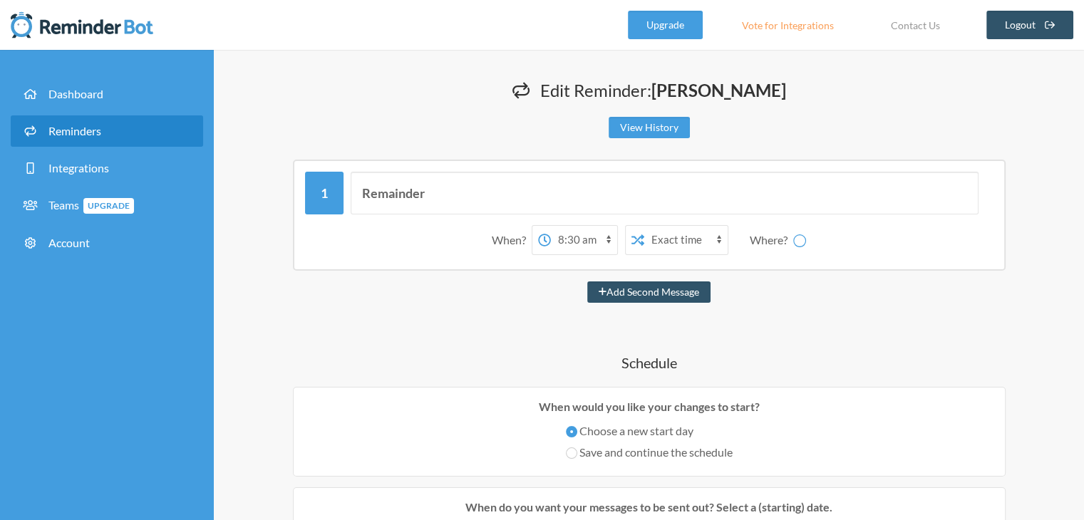
select select "spaces/AAQAtozO50s"
click at [490, 206] on input "Remainder" at bounding box center [665, 193] width 628 height 43
